Goal: Task Accomplishment & Management: Complete application form

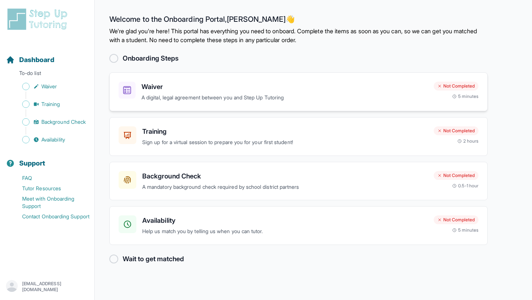
click at [153, 88] on h3 "Waiver" at bounding box center [284, 87] width 286 height 10
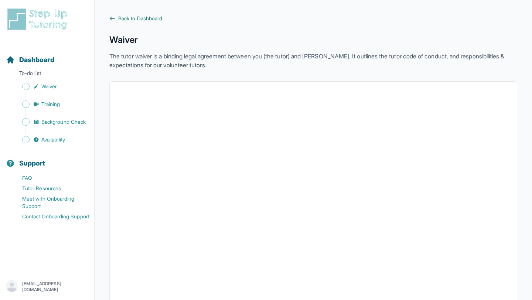
click at [113, 19] on icon at bounding box center [112, 19] width 6 height 6
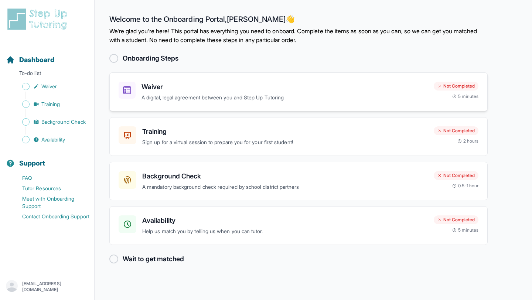
click at [180, 95] on p "A digital, legal agreement between you and Step Up Tutoring" at bounding box center [284, 97] width 286 height 8
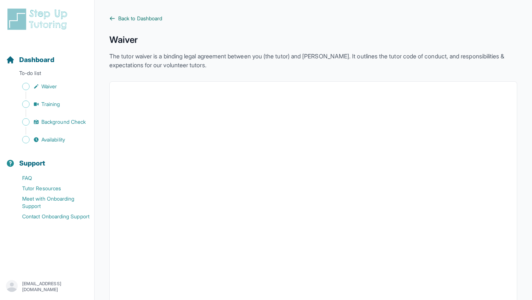
click at [112, 21] on link "Back to Dashboard" at bounding box center [313, 18] width 408 height 7
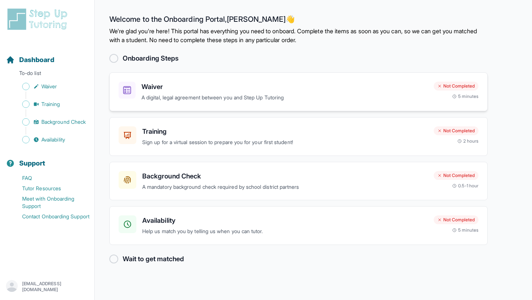
click at [149, 88] on h3 "Waiver" at bounding box center [284, 87] width 286 height 10
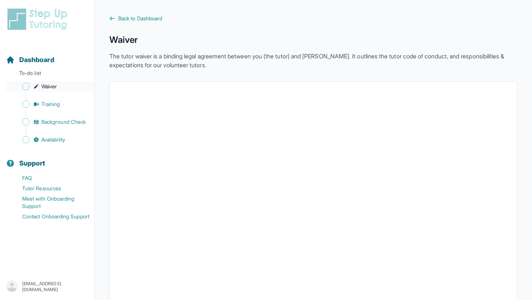
click at [26, 84] on span "Sidebar" at bounding box center [25, 86] width 7 height 7
click at [112, 18] on icon at bounding box center [112, 18] width 4 height 3
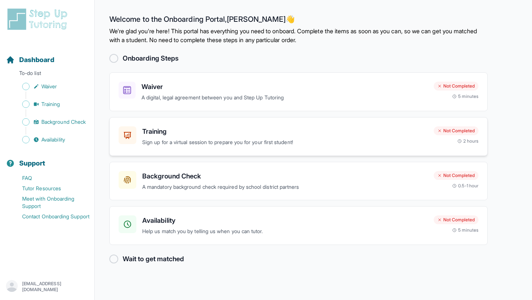
click at [185, 134] on h3 "Training" at bounding box center [284, 131] width 285 height 10
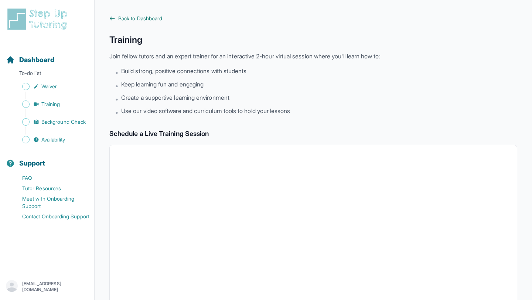
click at [109, 17] on icon at bounding box center [112, 19] width 6 height 6
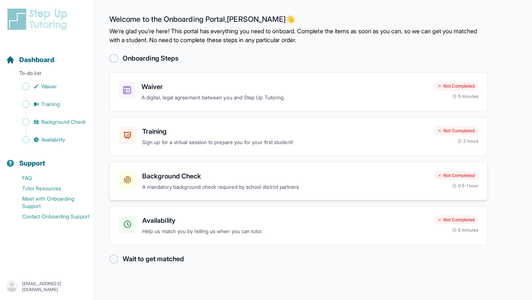
click at [228, 174] on h3 "Background Check" at bounding box center [284, 176] width 285 height 10
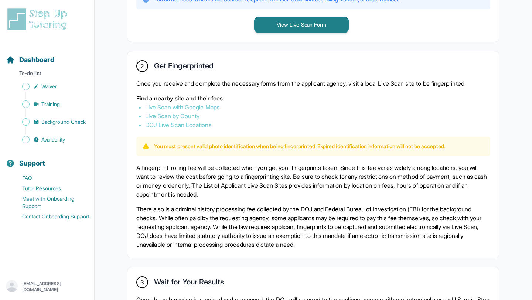
scroll to position [357, 0]
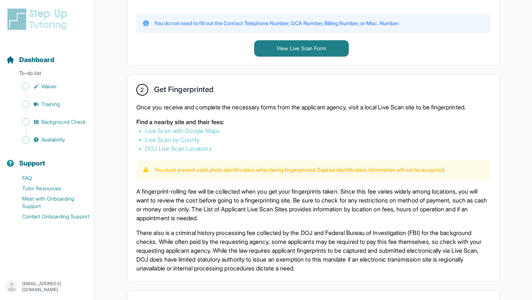
click at [189, 127] on link "Live Scan with Google Maps" at bounding box center [182, 130] width 75 height 7
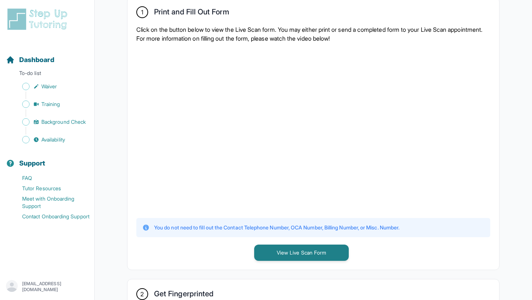
scroll to position [0, 0]
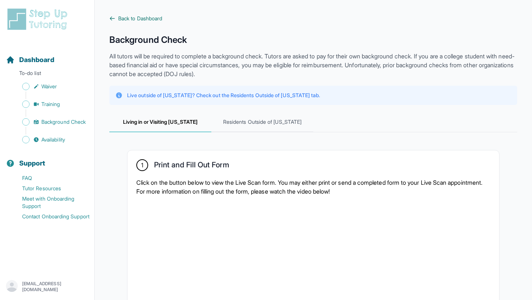
click at [116, 18] on link "Back to Dashboard" at bounding box center [313, 18] width 408 height 7
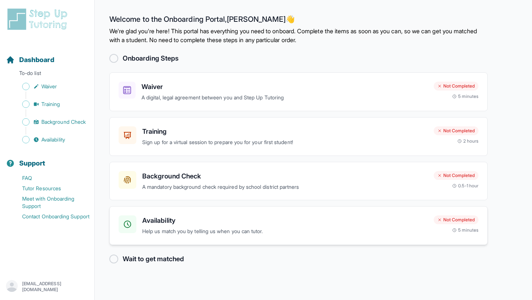
click at [221, 233] on p "Help us match you by telling us when you can tutor." at bounding box center [284, 231] width 285 height 8
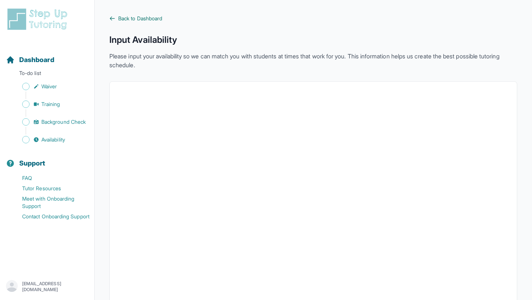
click at [115, 17] on link "Back to Dashboard" at bounding box center [313, 18] width 408 height 7
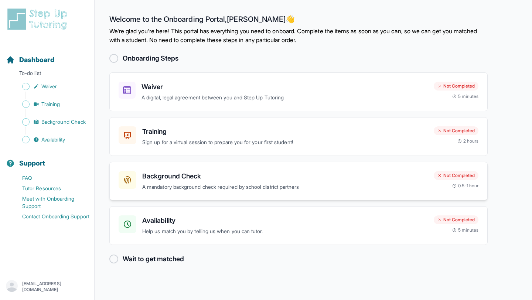
click at [173, 177] on h3 "Background Check" at bounding box center [284, 176] width 285 height 10
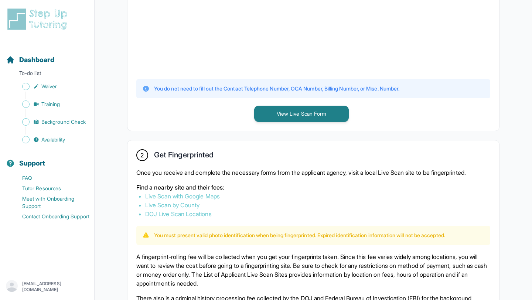
scroll to position [274, 0]
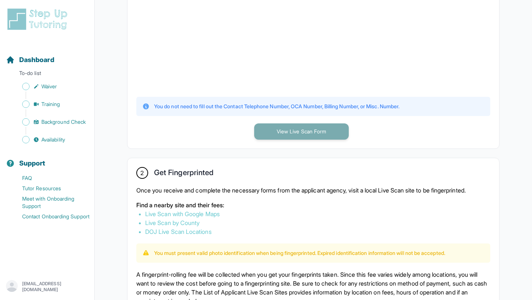
click at [288, 132] on button "View Live Scan Form" at bounding box center [301, 131] width 95 height 16
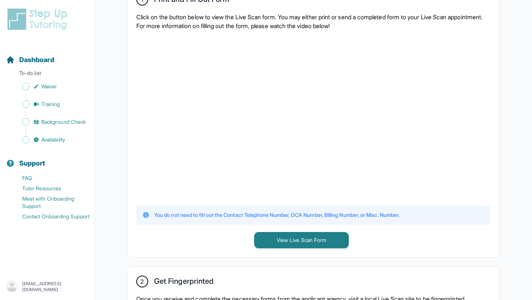
scroll to position [153, 0]
